Goal: Register for event/course

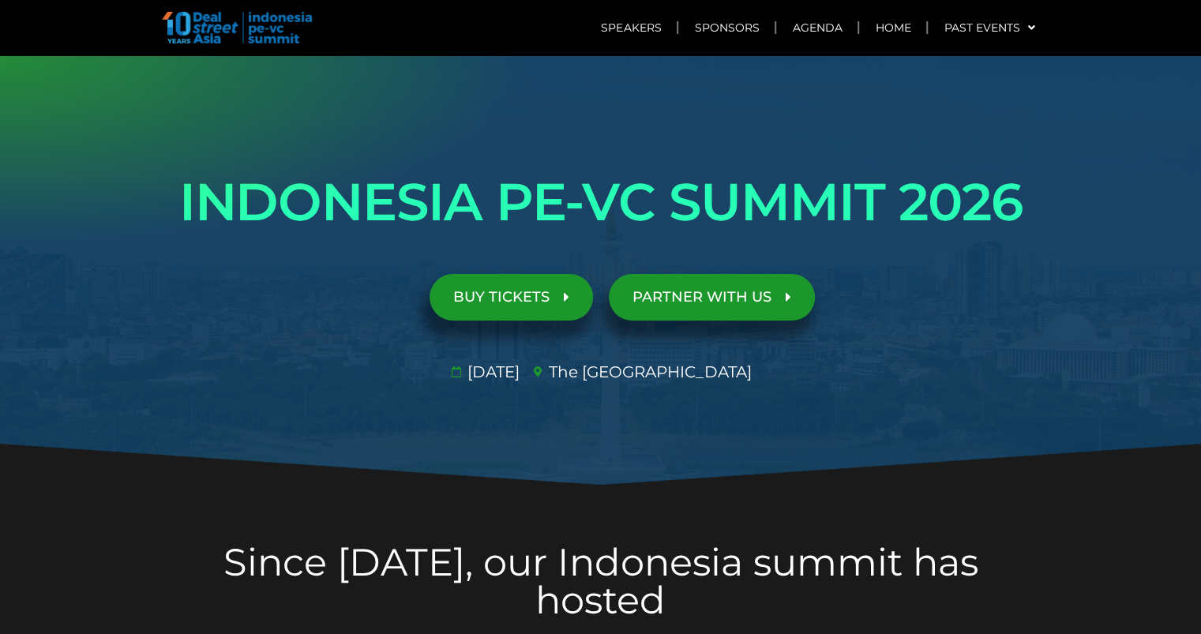
click at [294, 264] on div "INDONESIA PE-VC SUMMIT 2026 Opportunities & risks amidst reset in SE Asia's anc…" at bounding box center [601, 271] width 900 height 242
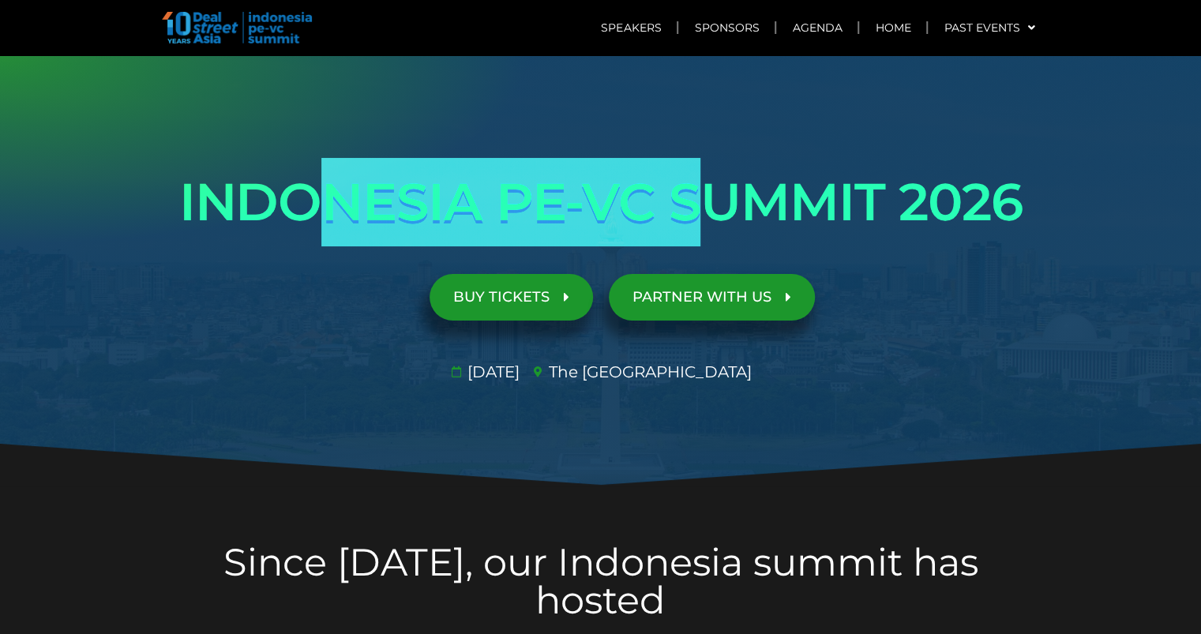
drag, startPoint x: 339, startPoint y: 210, endPoint x: 699, endPoint y: 195, distance: 361.1
click at [699, 195] on h1 "INDONESIA PE-VC SUMMIT 2026" at bounding box center [601, 202] width 884 height 88
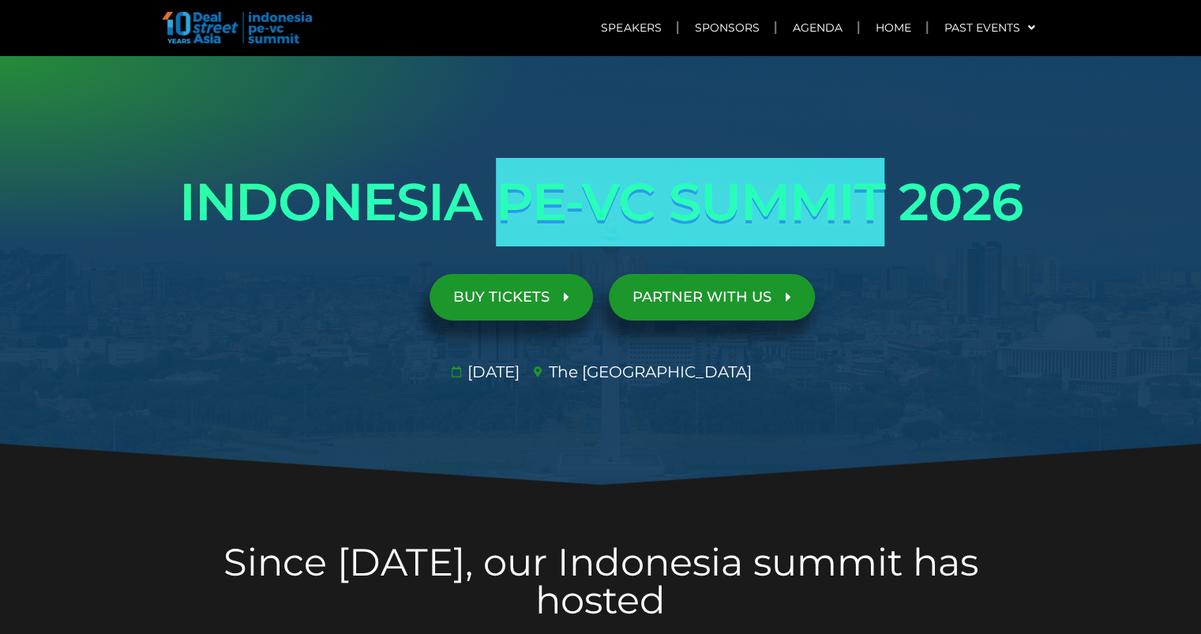
drag, startPoint x: 879, startPoint y: 192, endPoint x: 502, endPoint y: 210, distance: 377.8
click at [502, 210] on h1 "INDONESIA PE-VC SUMMIT 2026" at bounding box center [601, 202] width 884 height 88
drag, startPoint x: 502, startPoint y: 210, endPoint x: 876, endPoint y: 199, distance: 374.4
click at [876, 199] on h1 "INDONESIA PE-VC SUMMIT 2026" at bounding box center [601, 202] width 884 height 88
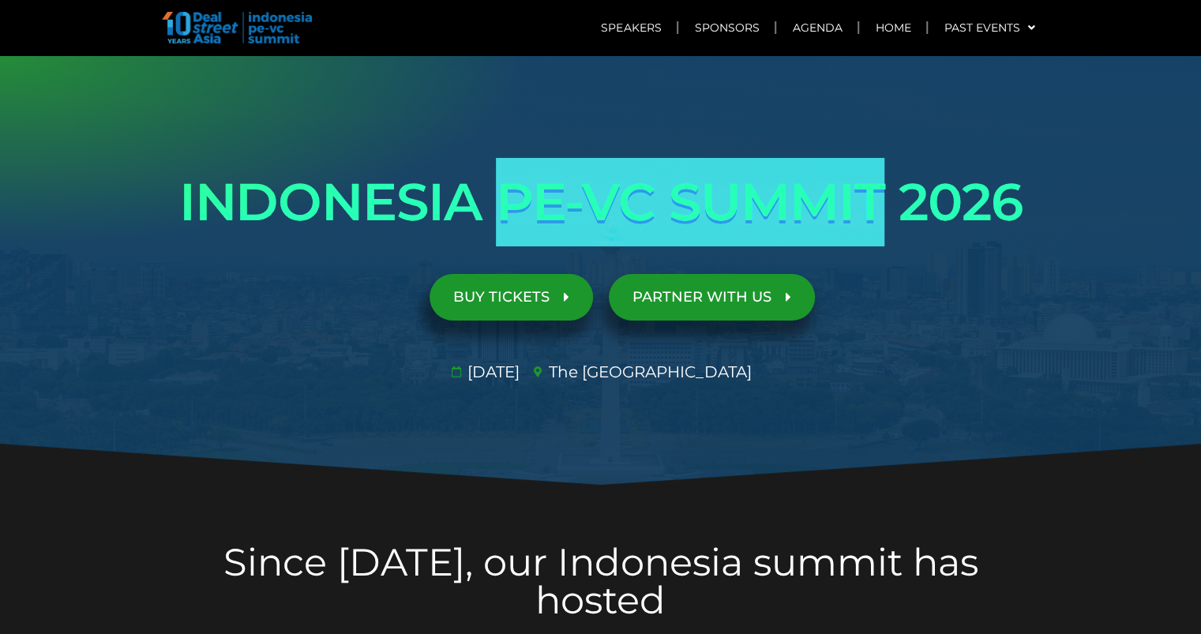
click at [876, 199] on h1 "INDONESIA PE-VC SUMMIT 2026" at bounding box center [601, 202] width 884 height 88
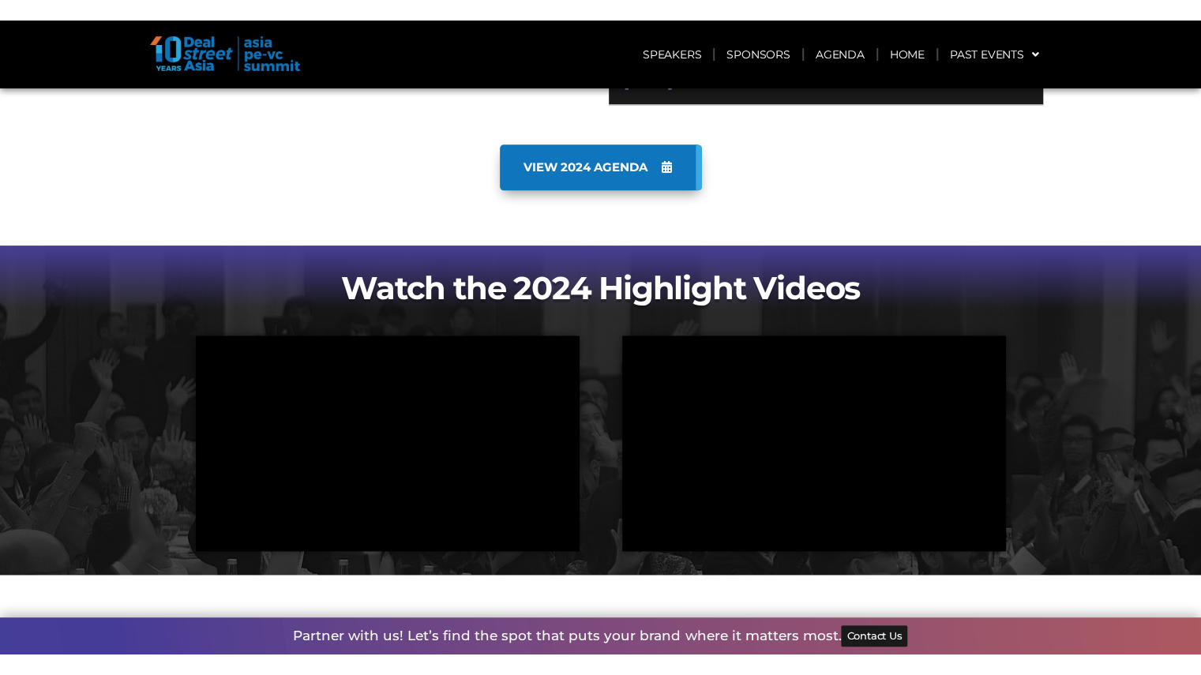
scroll to position [1168, 0]
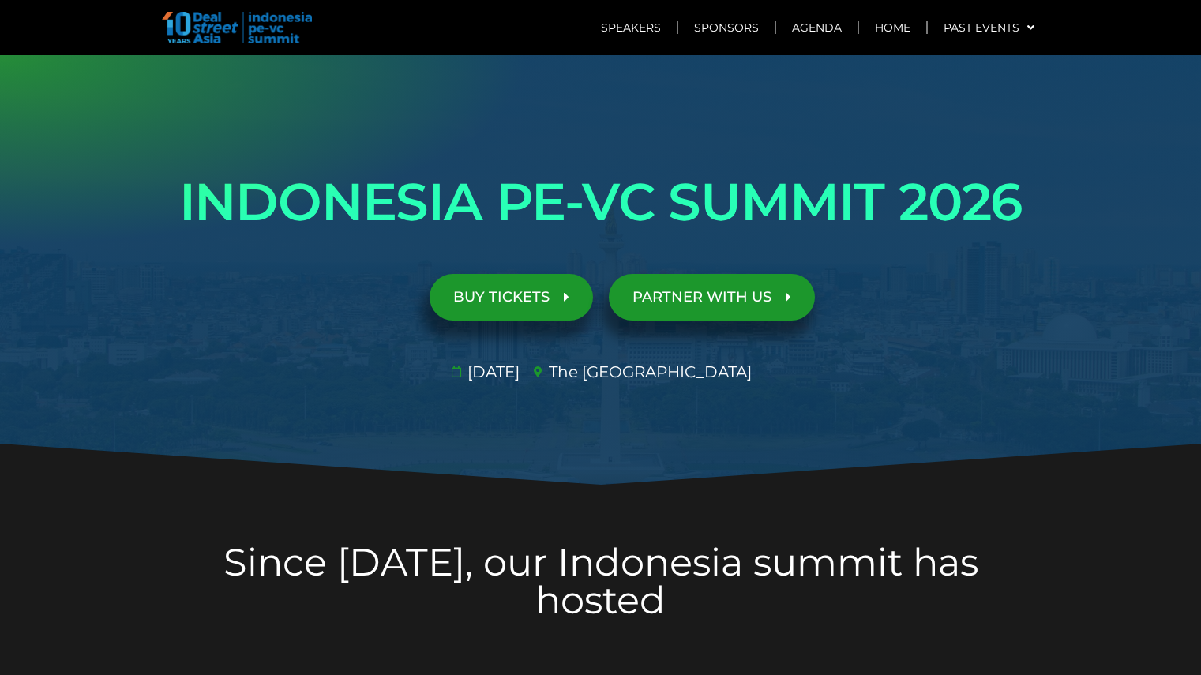
click at [297, 312] on div "BUY TICKETS" at bounding box center [380, 297] width 442 height 62
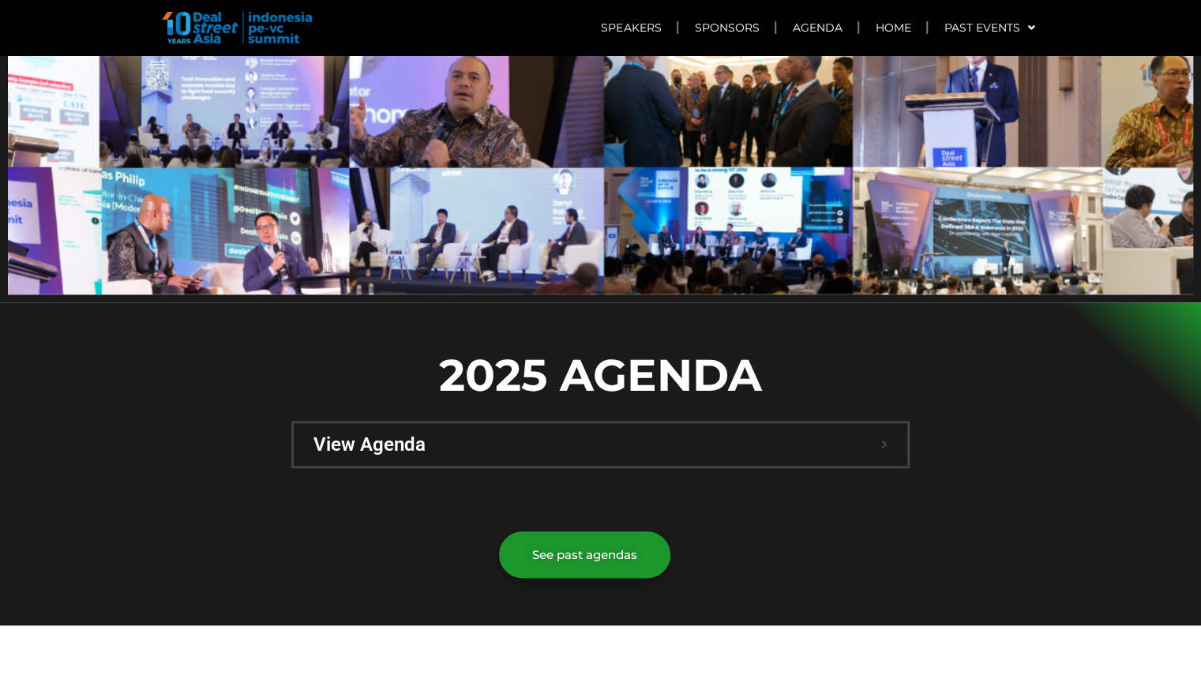
scroll to position [758, 0]
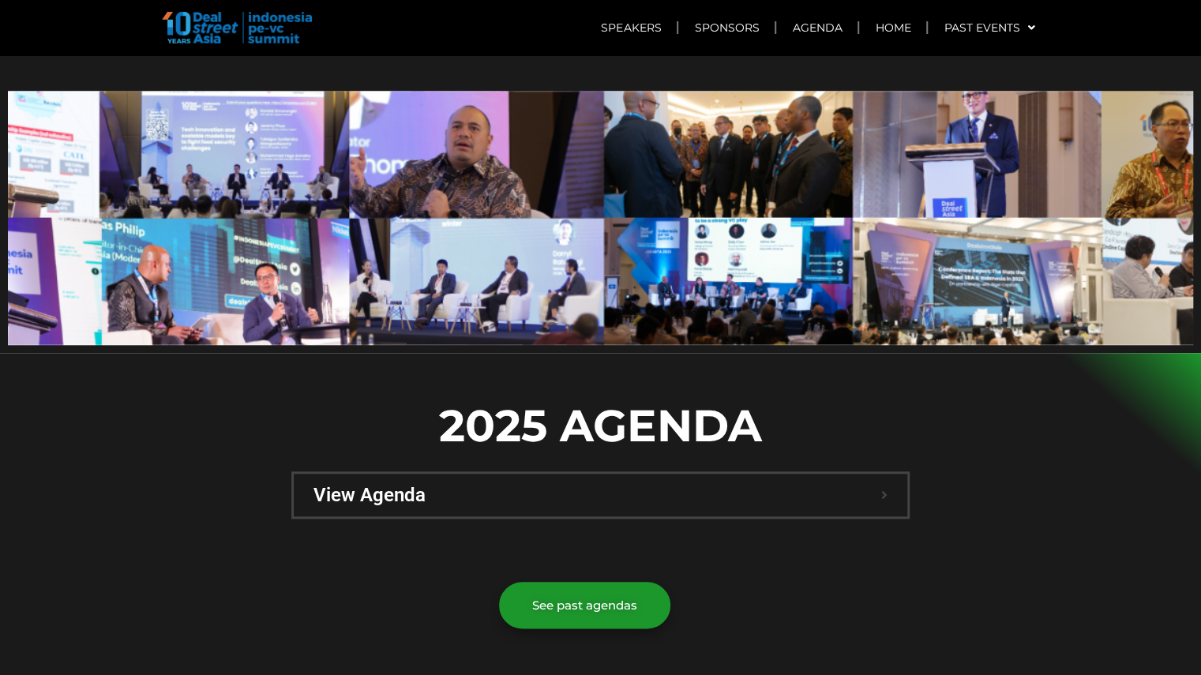
click at [393, 486] on span "View Agenda" at bounding box center [597, 495] width 568 height 19
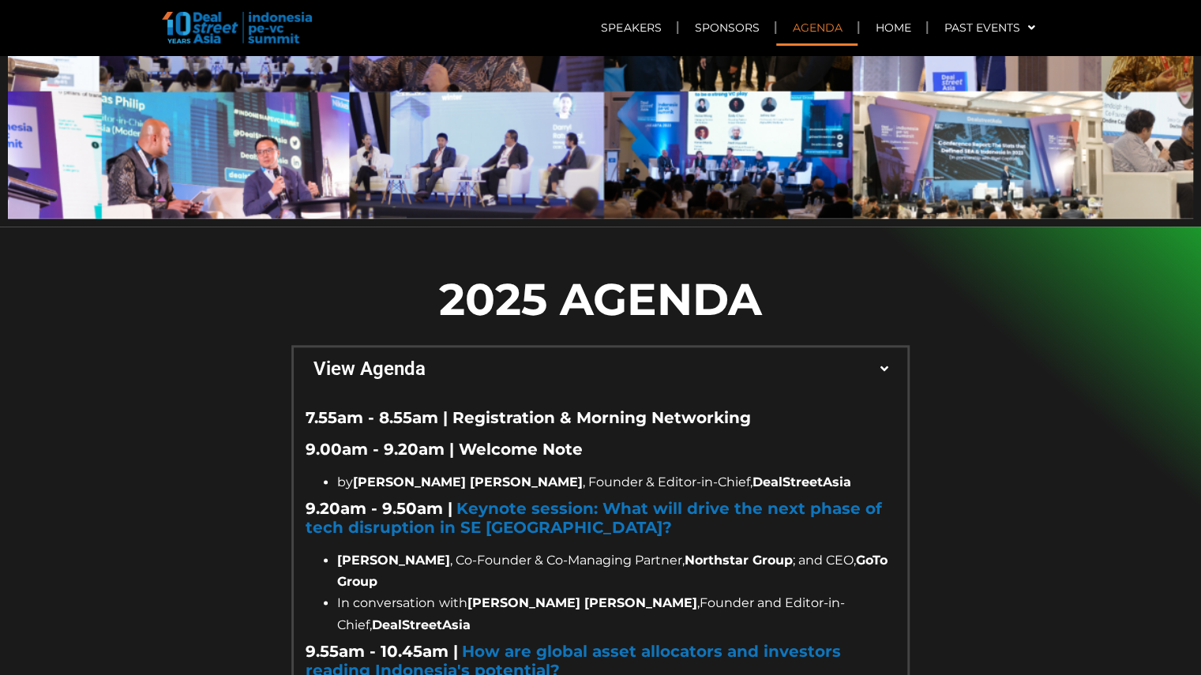
scroll to position [884, 0]
click at [428, 359] on span "View Agenda" at bounding box center [597, 368] width 568 height 19
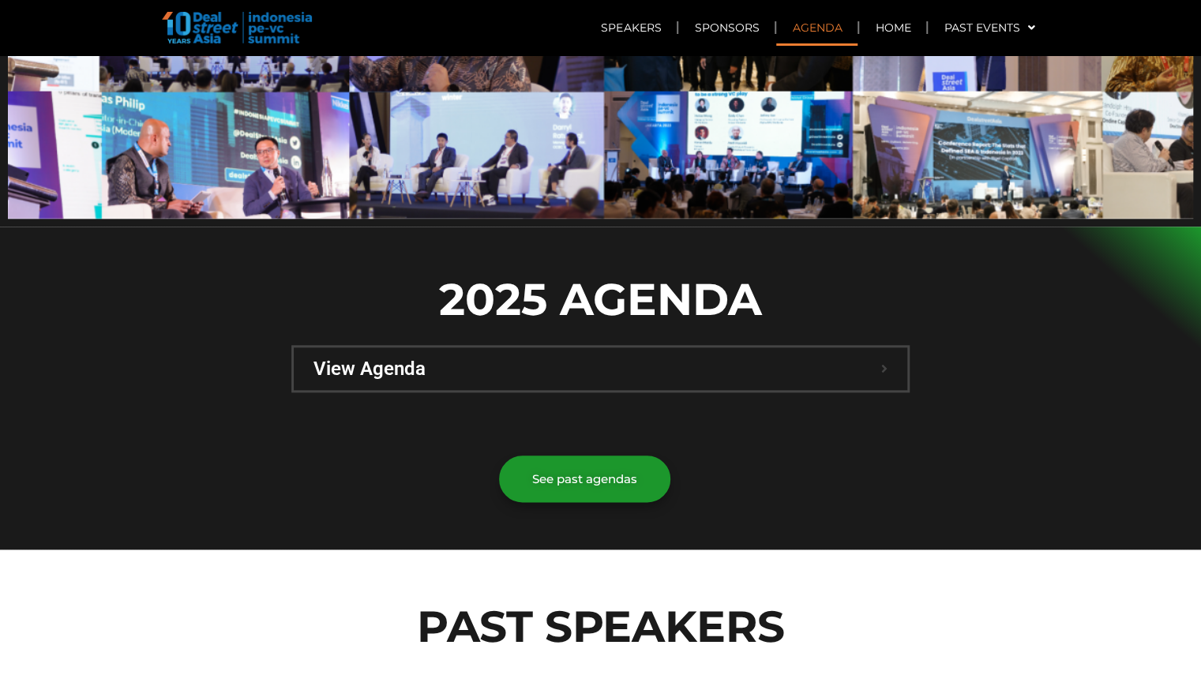
click at [264, 324] on div at bounding box center [600, 388] width 1201 height 323
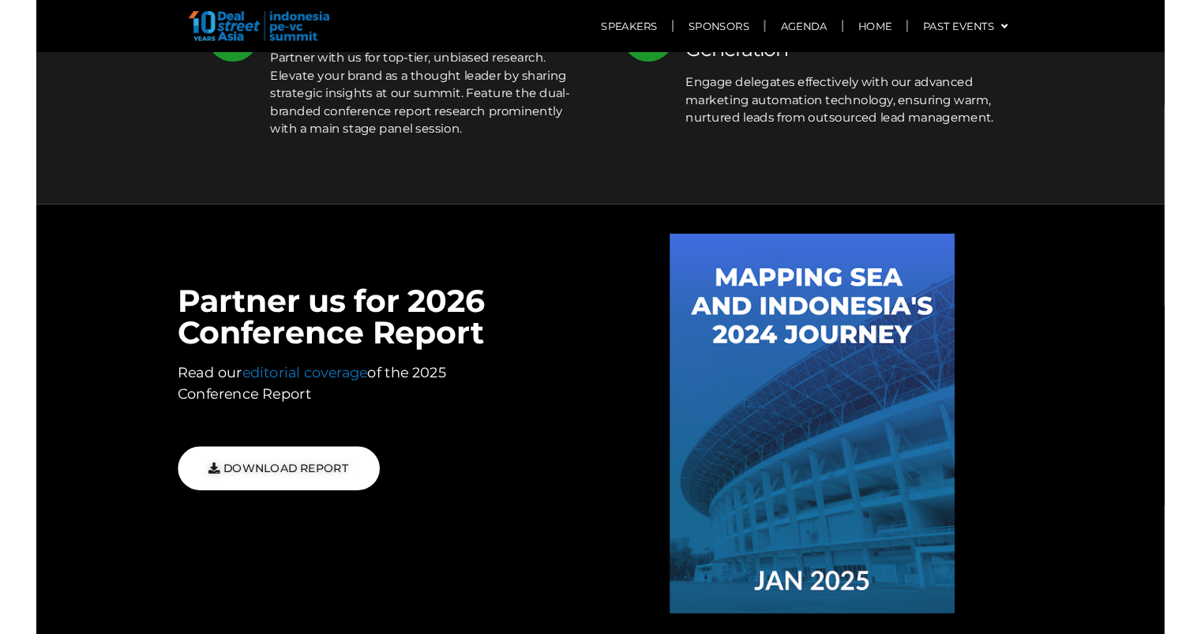
scroll to position [5684, 0]
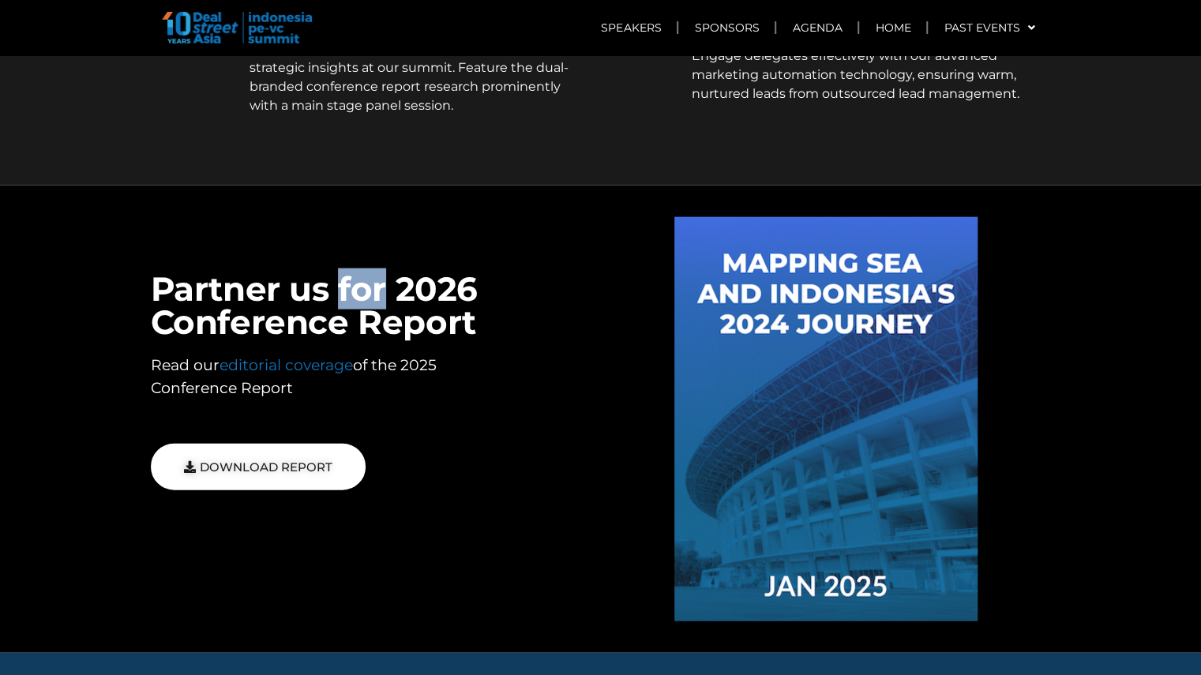
drag, startPoint x: 339, startPoint y: 228, endPoint x: 435, endPoint y: 228, distance: 95.5
click at [435, 272] on h2 "Partner us for 2026 Conference Report" at bounding box center [376, 305] width 450 height 66
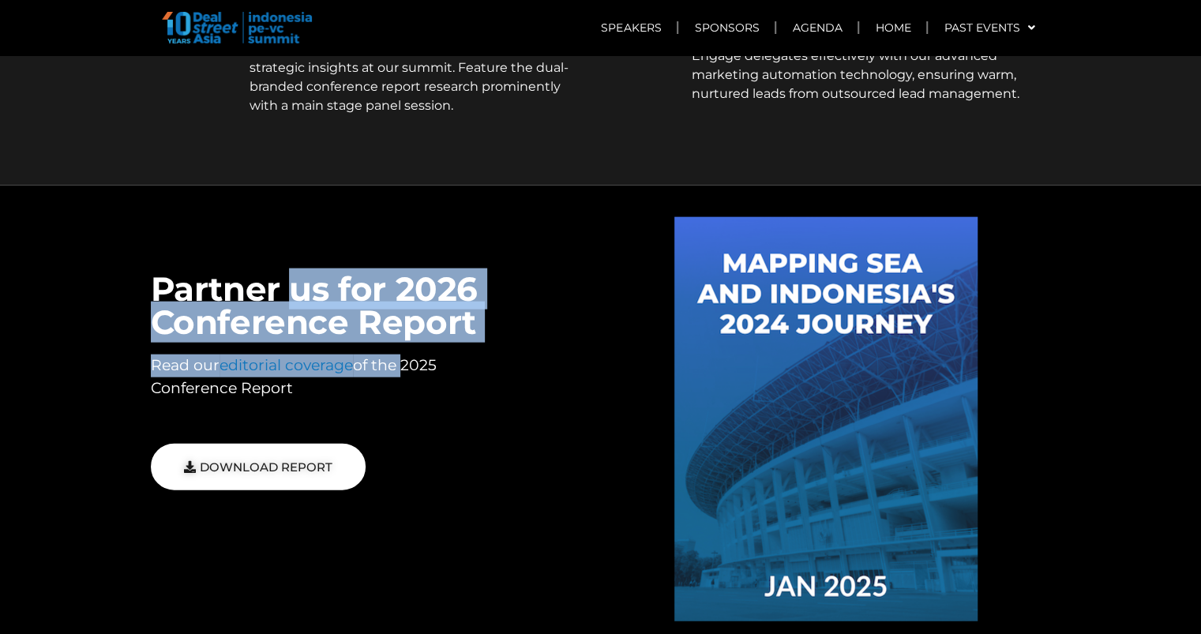
drag, startPoint x: 291, startPoint y: 239, endPoint x: 399, endPoint y: 282, distance: 117.0
click at [399, 282] on div "Partner us for 2026 Conference Report Read our editorial coverage of the 2025 C…" at bounding box center [376, 419] width 450 height 404
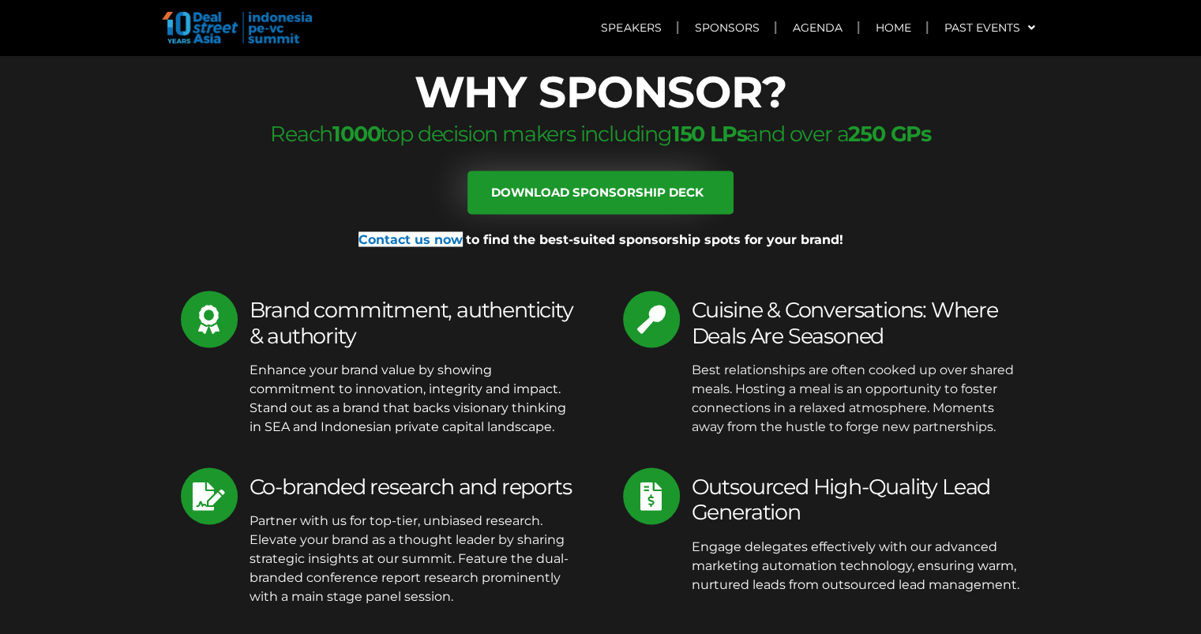
scroll to position [5149, 0]
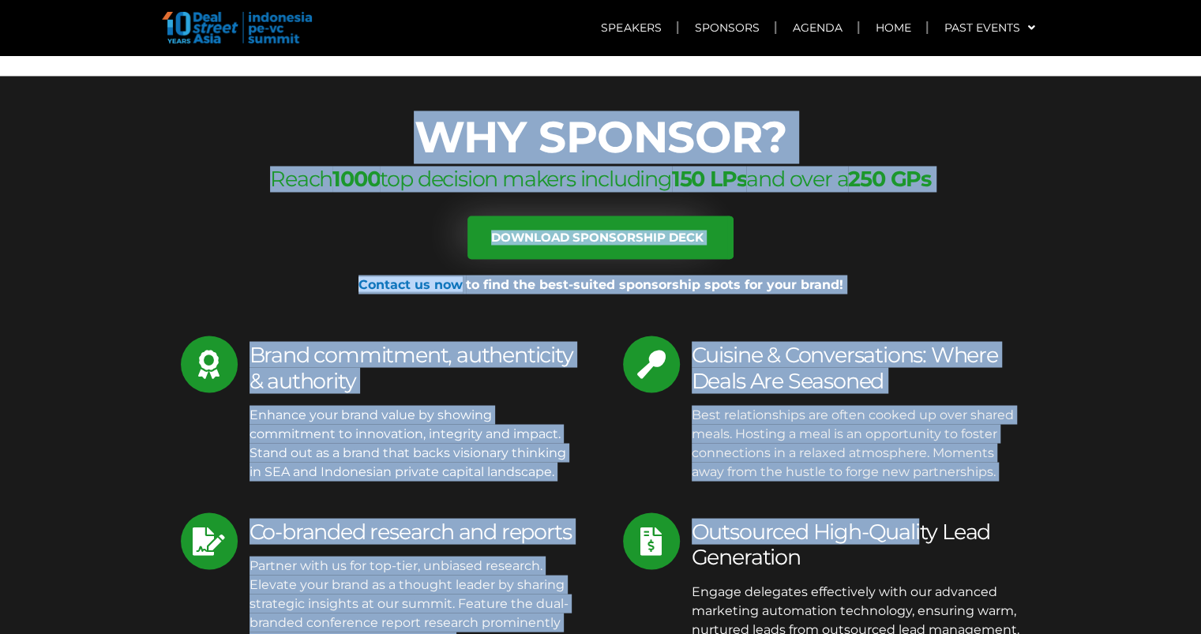
drag, startPoint x: 413, startPoint y: 71, endPoint x: 857, endPoint y: 487, distance: 608.2
click at [857, 487] on div "WHY SPONSOR? Reach 1000 top decision makers including 150 LPs and over a 250 GP…" at bounding box center [601, 398] width 900 height 583
click at [857, 519] on h3 "Outsourced High-Quality Lead Generation" at bounding box center [856, 544] width 329 height 51
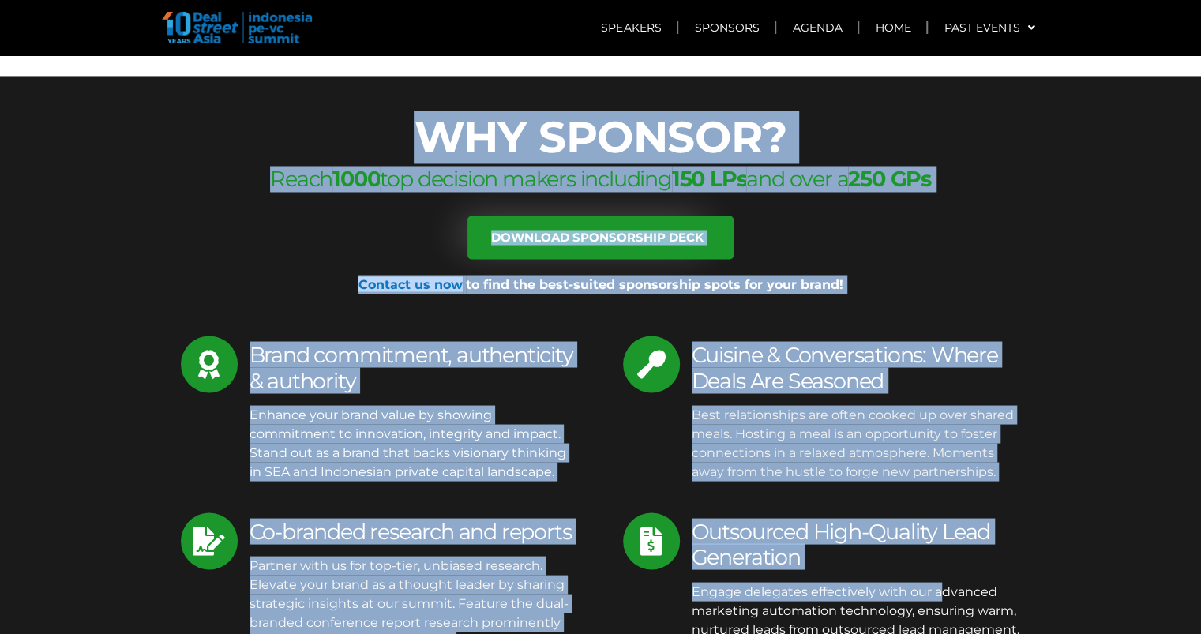
drag, startPoint x: 390, startPoint y: 62, endPoint x: 895, endPoint y: 529, distance: 687.7
click at [895, 529] on div "WHY SPONSOR? Reach 1000 top decision makers including 150 LPs and over a 250 GP…" at bounding box center [601, 398] width 900 height 583
click at [895, 582] on p "Engage delegates effectively with our advanced marketing automation technology,…" at bounding box center [856, 610] width 329 height 57
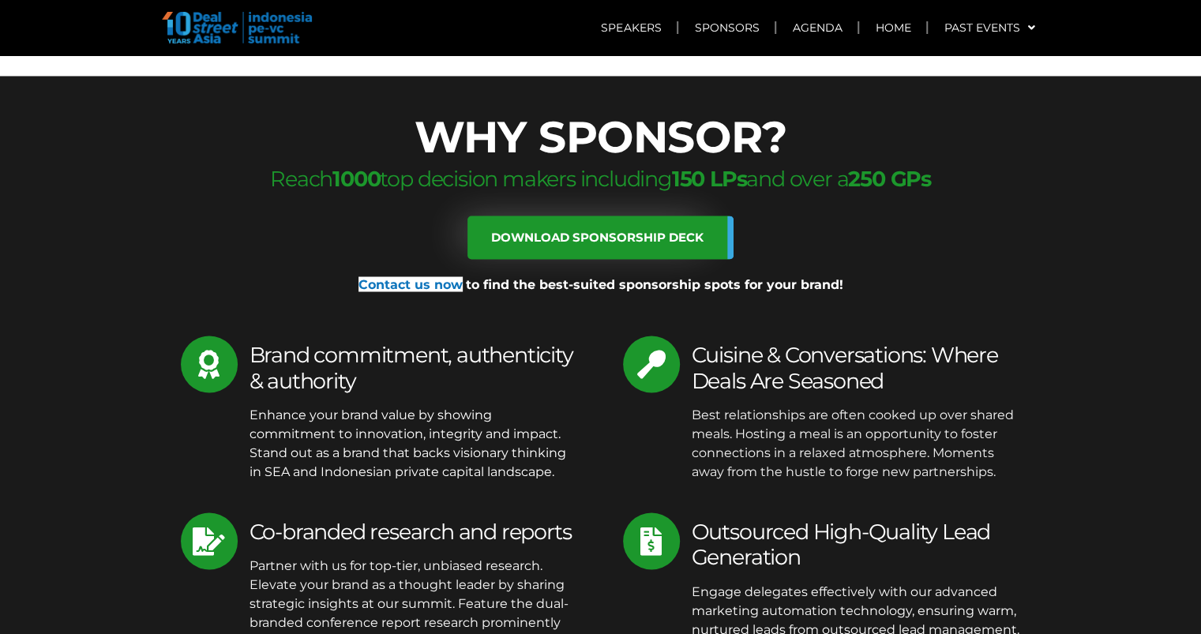
click at [629, 231] on span "Download sponsorship deck" at bounding box center [597, 237] width 212 height 12
drag, startPoint x: 253, startPoint y: 280, endPoint x: 1018, endPoint y: 560, distance: 814.4
click at [1018, 560] on div "WHY SPONSOR? Reach 1000 top decision makers including 150 LPs and over a 250 GP…" at bounding box center [601, 398] width 900 height 583
click at [1018, 582] on p "Engage delegates effectively with our advanced marketing automation technology,…" at bounding box center [856, 610] width 329 height 57
click at [179, 185] on div "WHY SPONSOR? Reach 1000 top decision makers including 150 LPs and over a 250 GP…" at bounding box center [601, 398] width 900 height 583
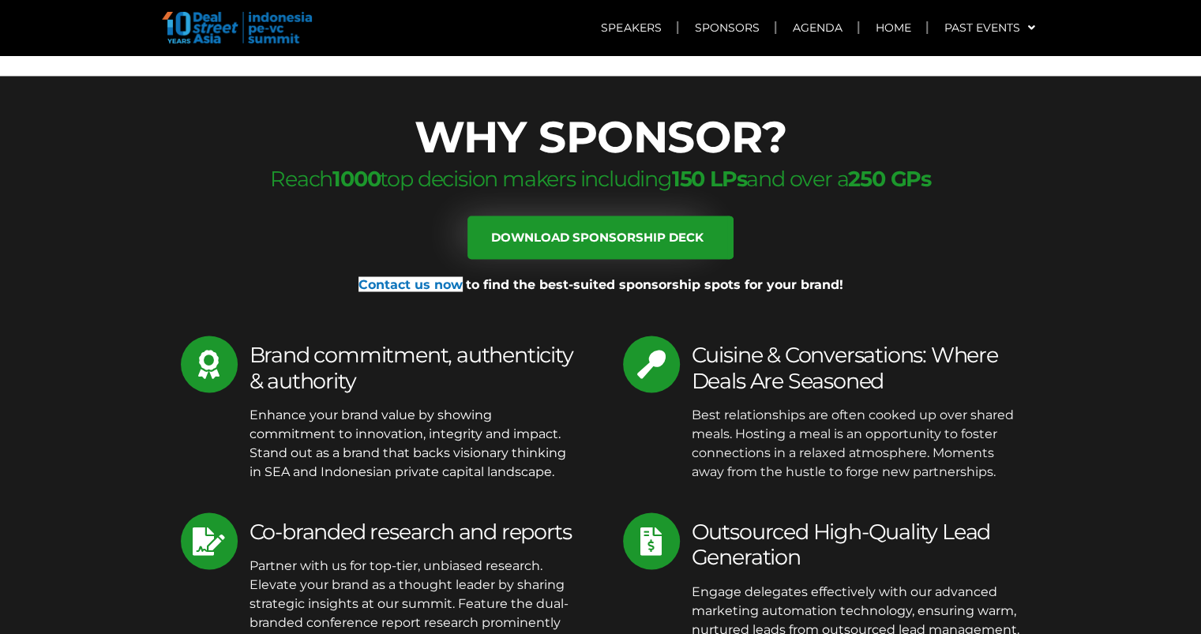
click at [148, 320] on section "WHY SPONSOR? Reach 1000 top decision makers including 150 LPs and over a 250 GP…" at bounding box center [600, 399] width 1201 height 646
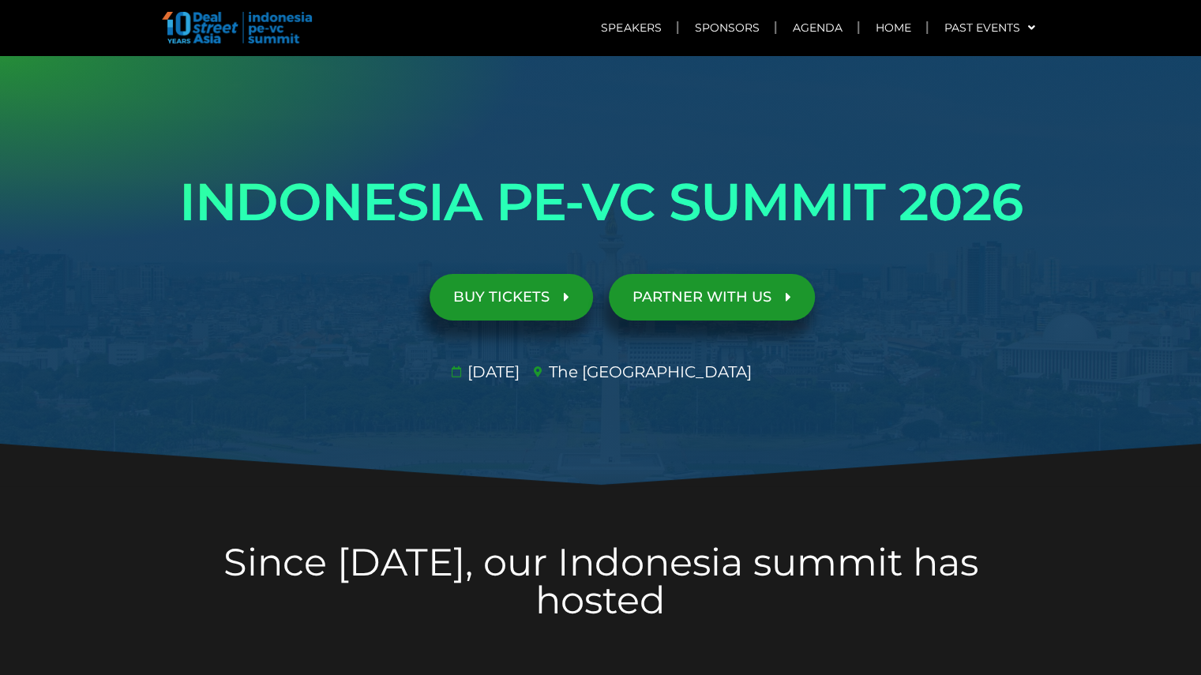
click at [927, 297] on div "PARTNER WITH US" at bounding box center [822, 297] width 442 height 62
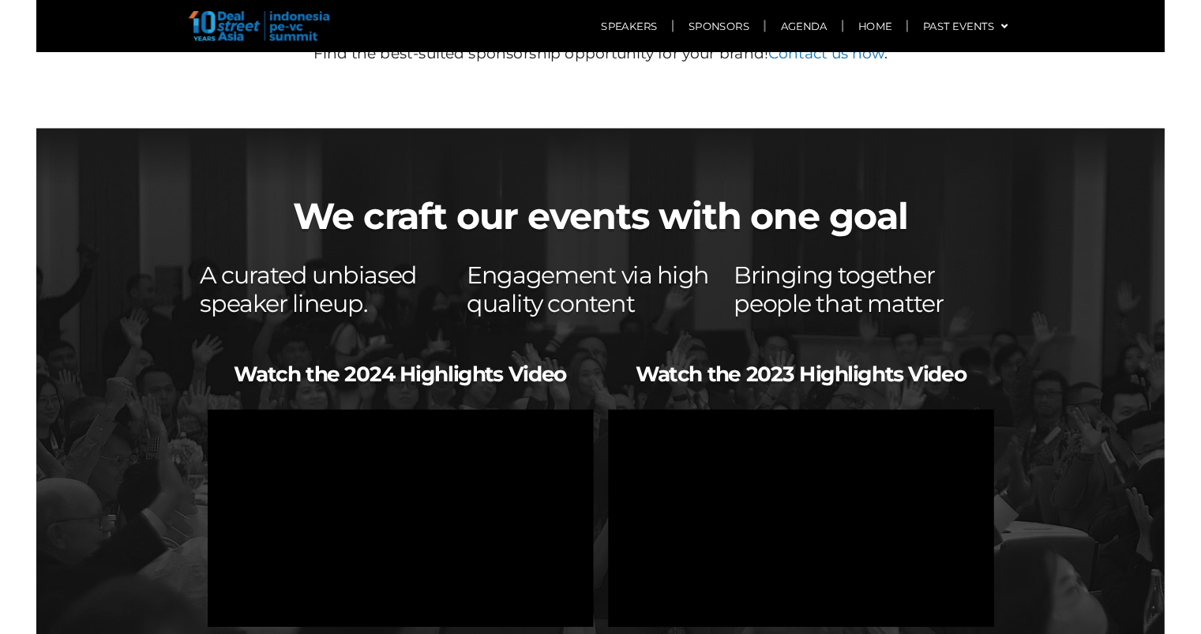
scroll to position [9505, 0]
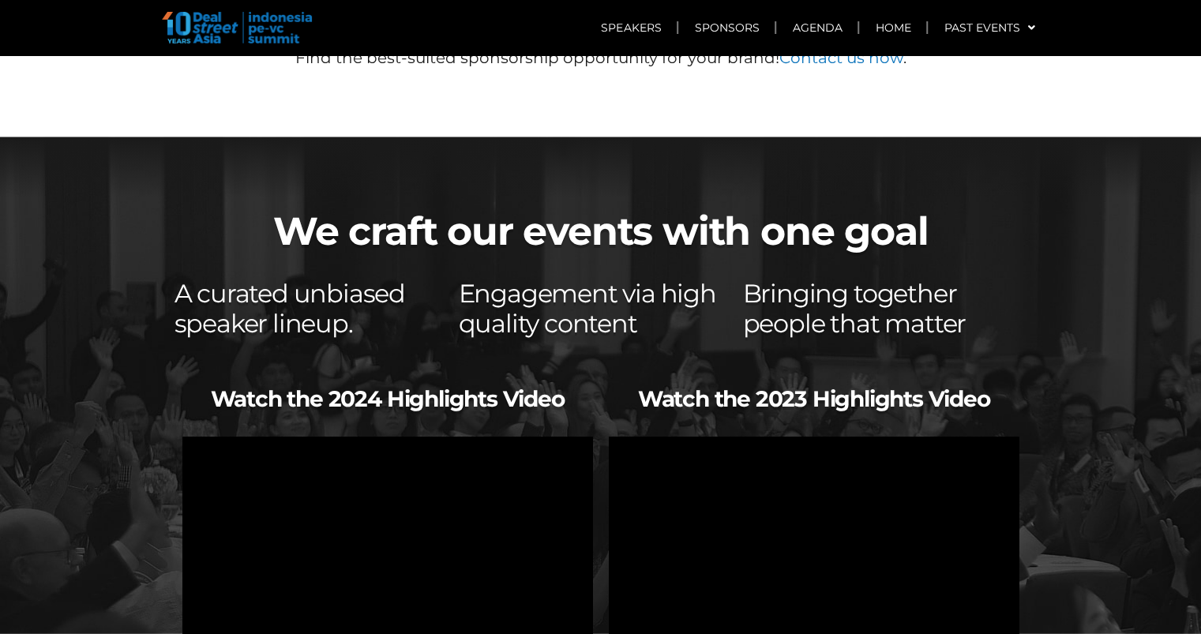
click at [66, 283] on div at bounding box center [600, 440] width 1201 height 606
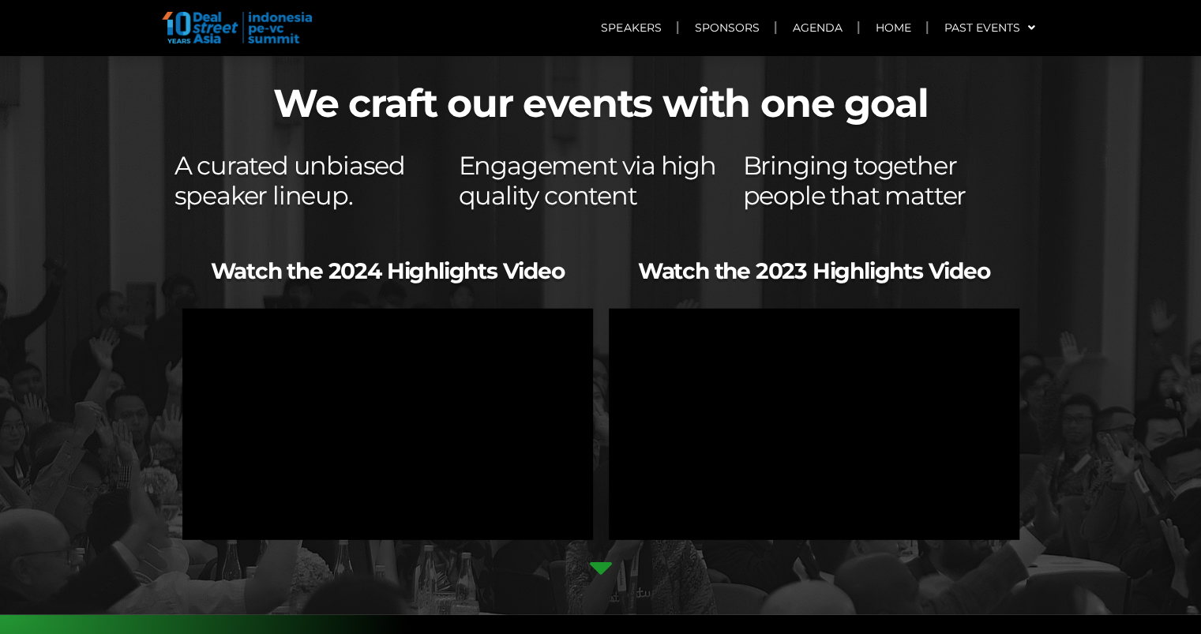
scroll to position [9632, 0]
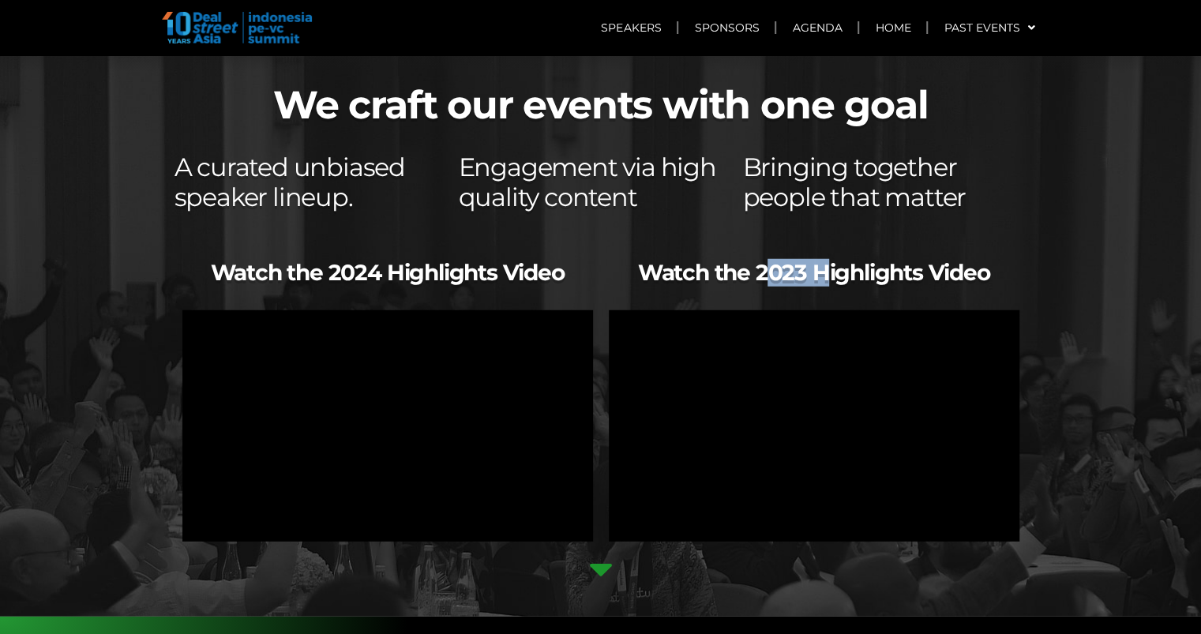
drag, startPoint x: 766, startPoint y: 184, endPoint x: 821, endPoint y: 190, distance: 55.6
click at [821, 259] on b "Watch the 2023 Highlights Video" at bounding box center [814, 272] width 352 height 27
click at [96, 264] on div at bounding box center [600, 314] width 1201 height 606
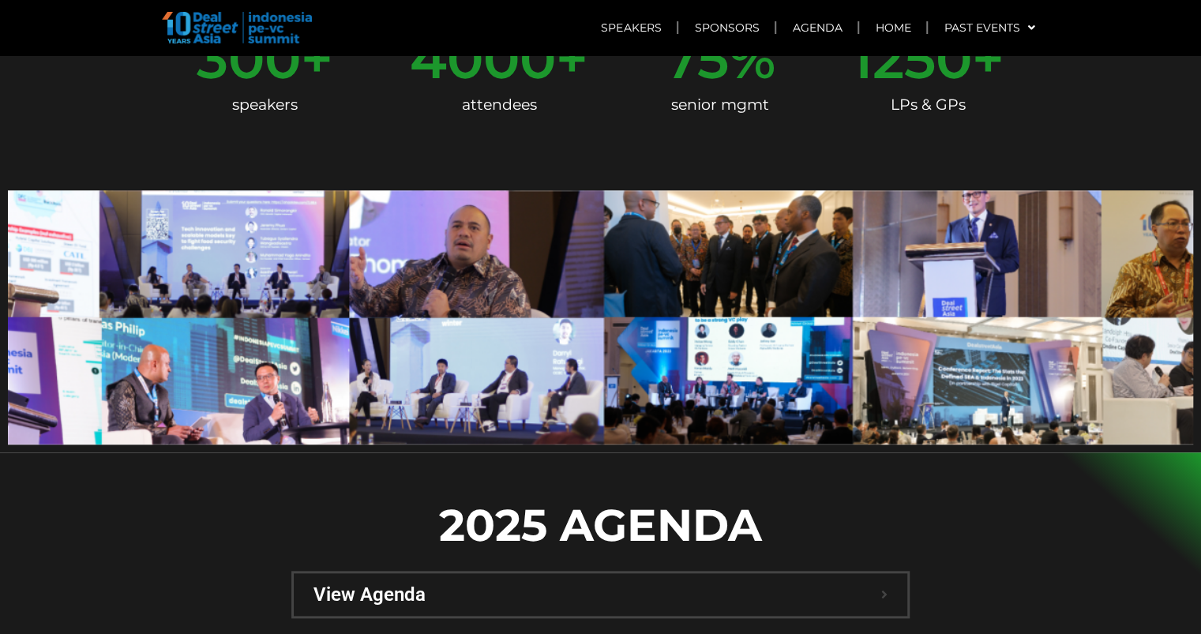
scroll to position [642, 0]
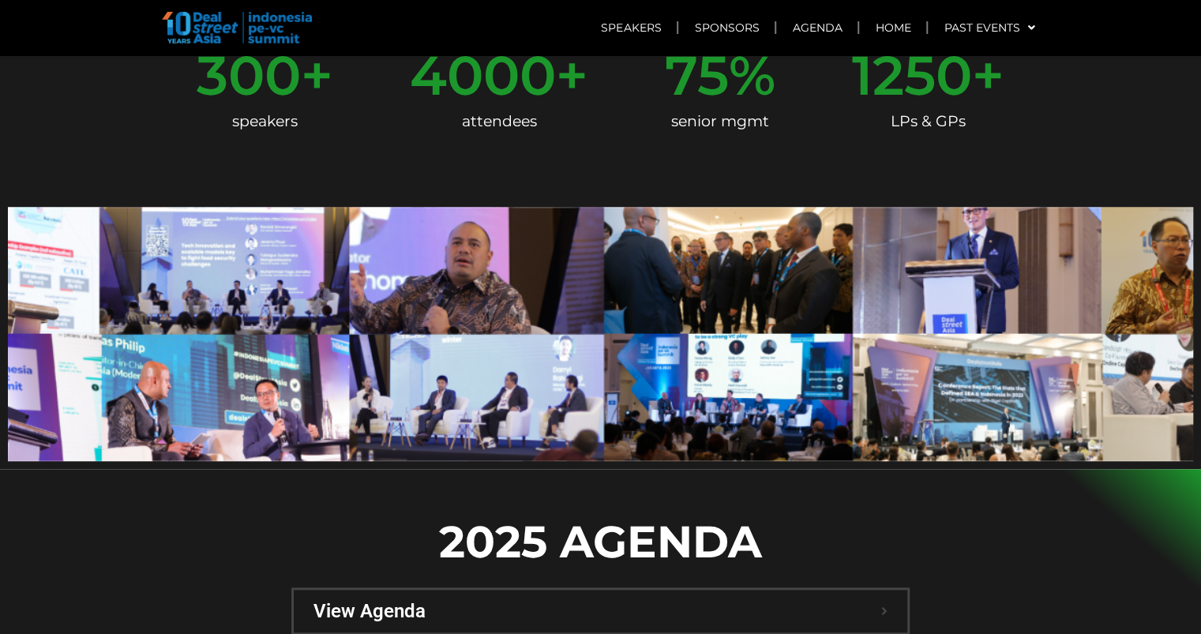
click at [148, 531] on div at bounding box center [600, 630] width 1201 height 323
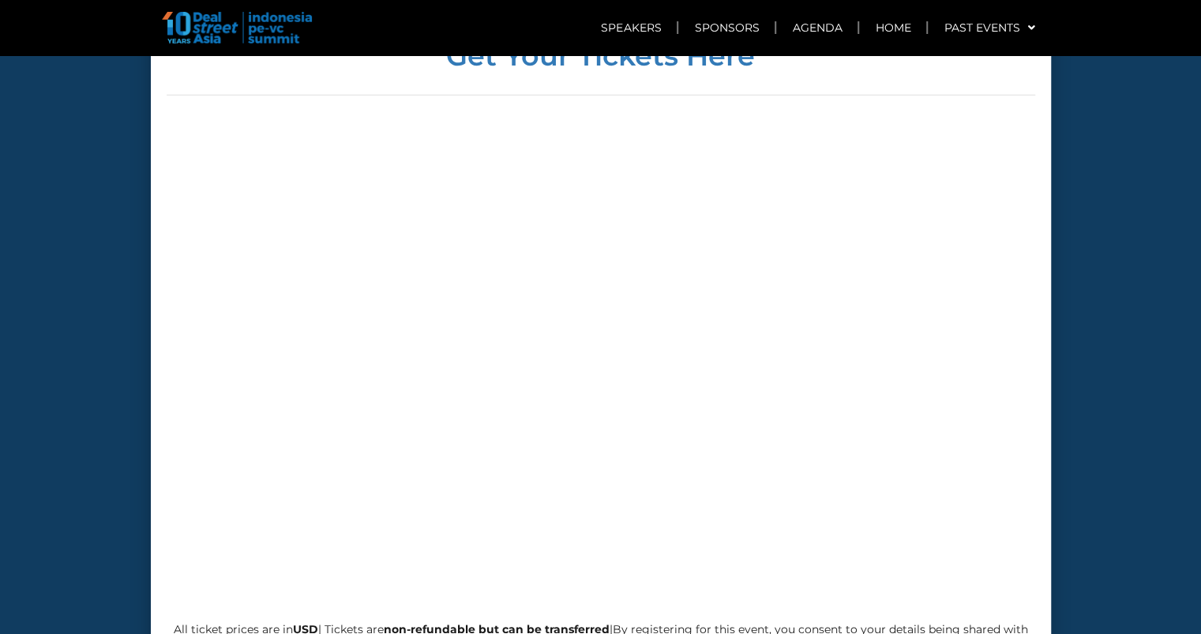
scroll to position [6505, 0]
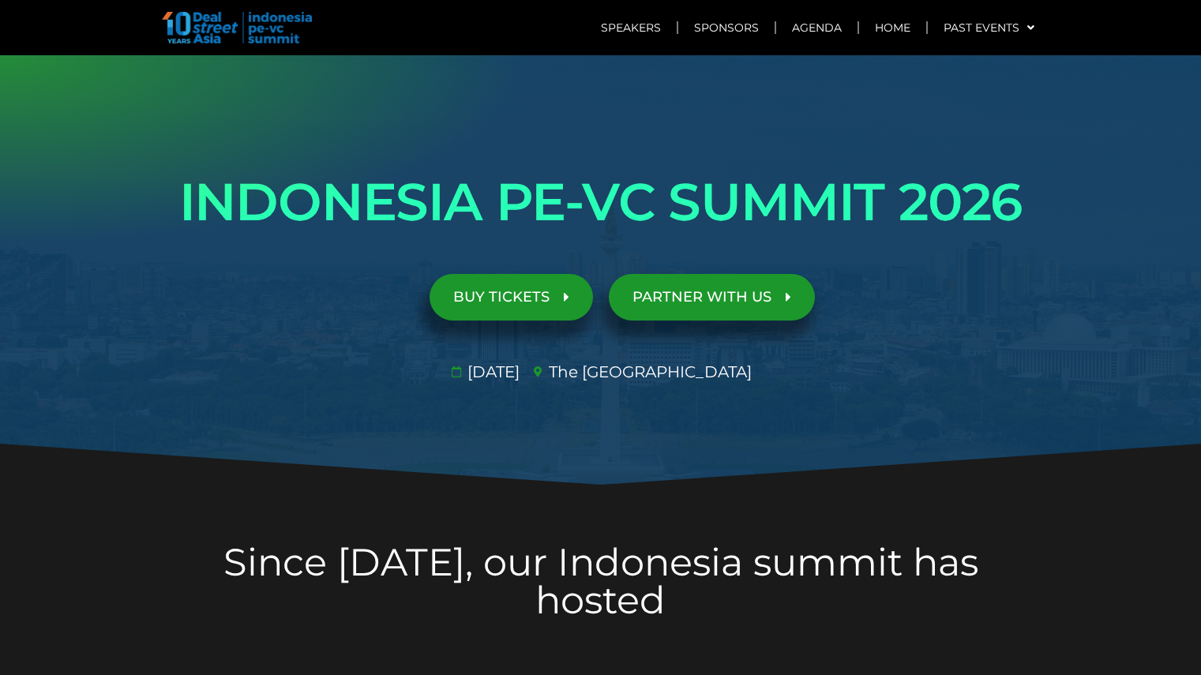
click at [44, 137] on div at bounding box center [600, 270] width 1201 height 431
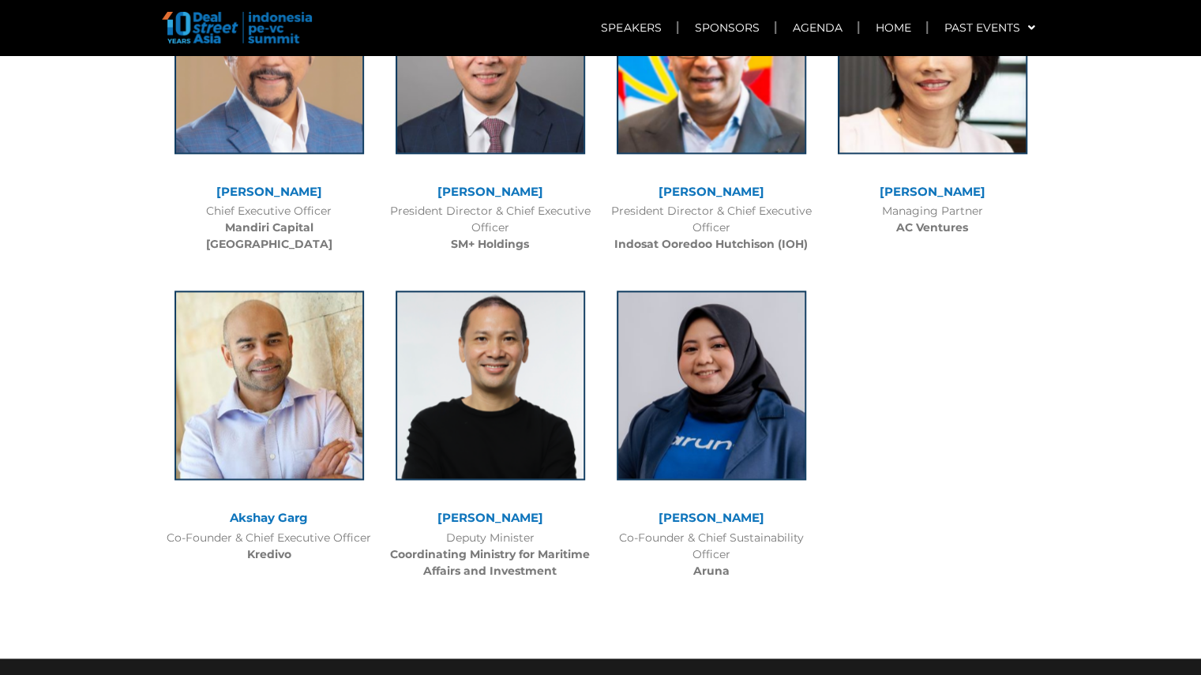
scroll to position [4585, 0]
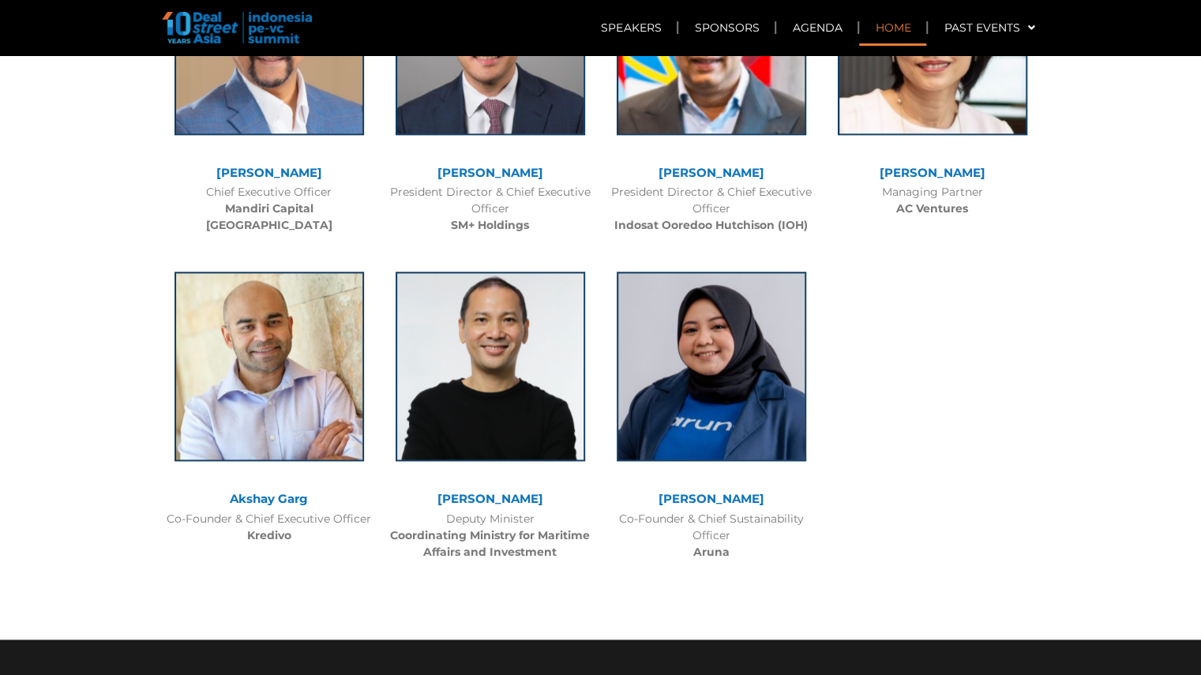
click at [900, 28] on link "Home" at bounding box center [892, 27] width 67 height 36
